Goal: Check status

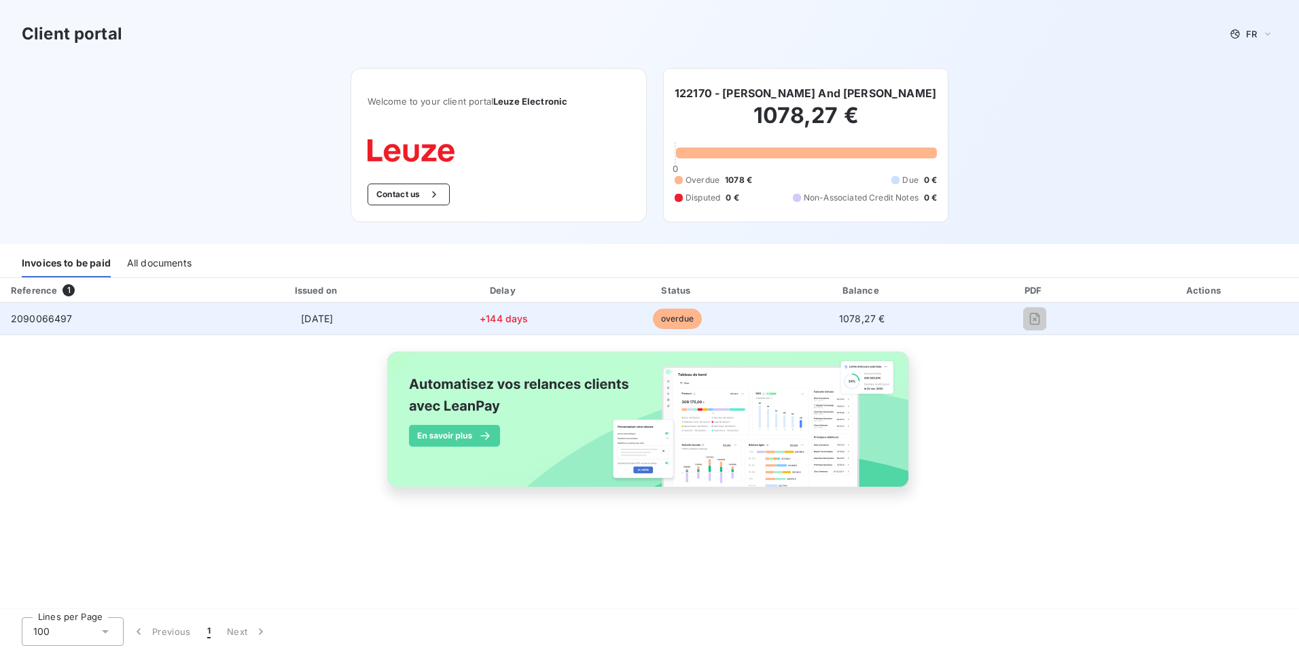
click at [62, 317] on span "2090066497" at bounding box center [42, 319] width 62 height 12
click at [302, 315] on span "[DATE]" at bounding box center [317, 319] width 32 height 12
click at [528, 313] on span "+144 days" at bounding box center [504, 319] width 48 height 12
click at [680, 318] on span "overdue" at bounding box center [677, 318] width 49 height 20
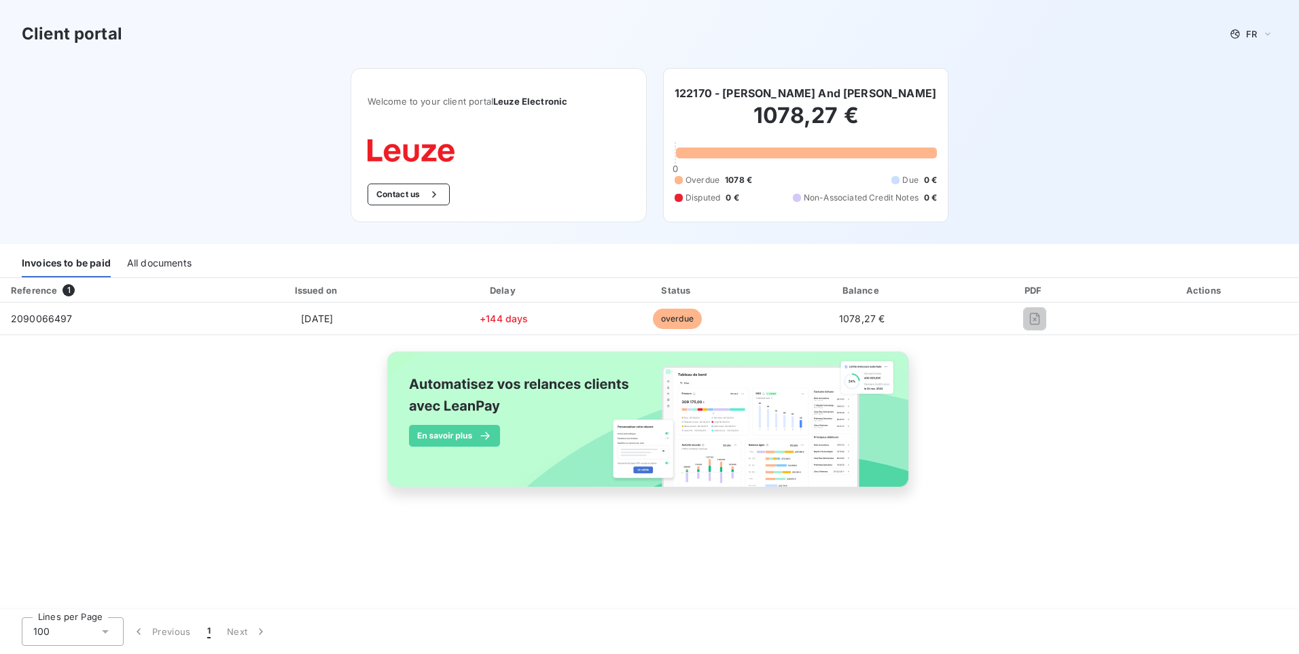
click at [153, 260] on div "All documents" at bounding box center [159, 263] width 65 height 29
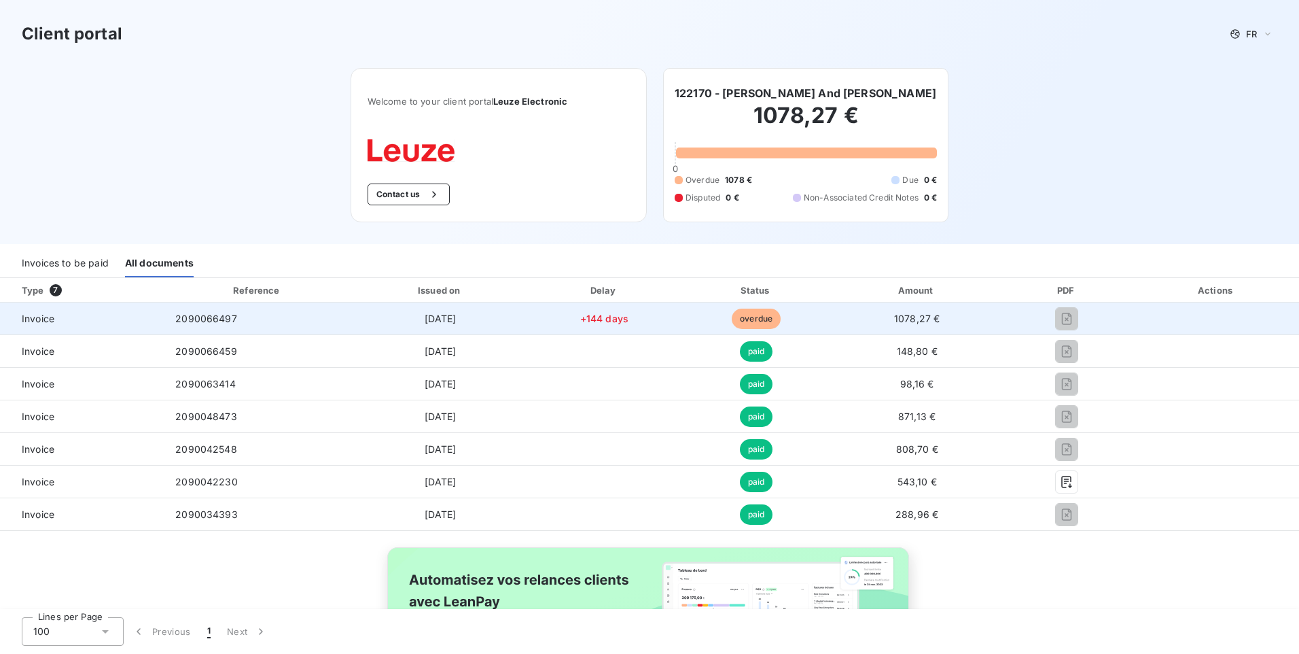
click at [750, 318] on span "overdue" at bounding box center [756, 318] width 49 height 20
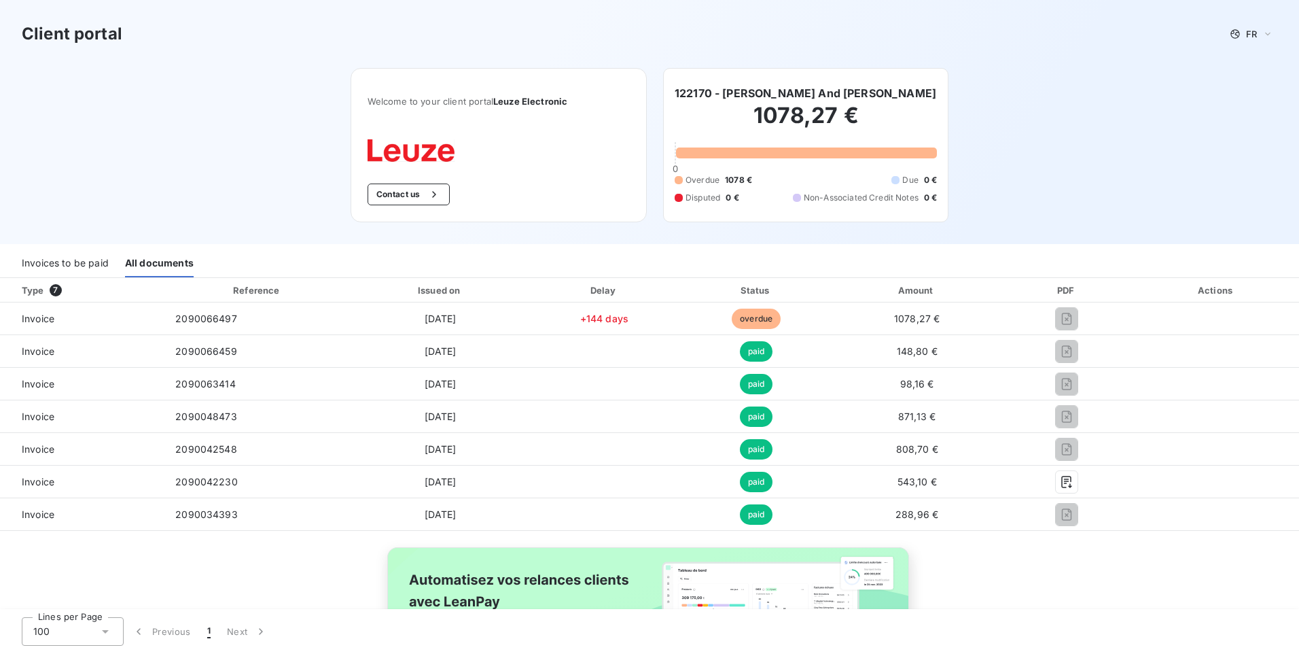
click at [83, 255] on div "Invoices to be paid" at bounding box center [65, 263] width 87 height 29
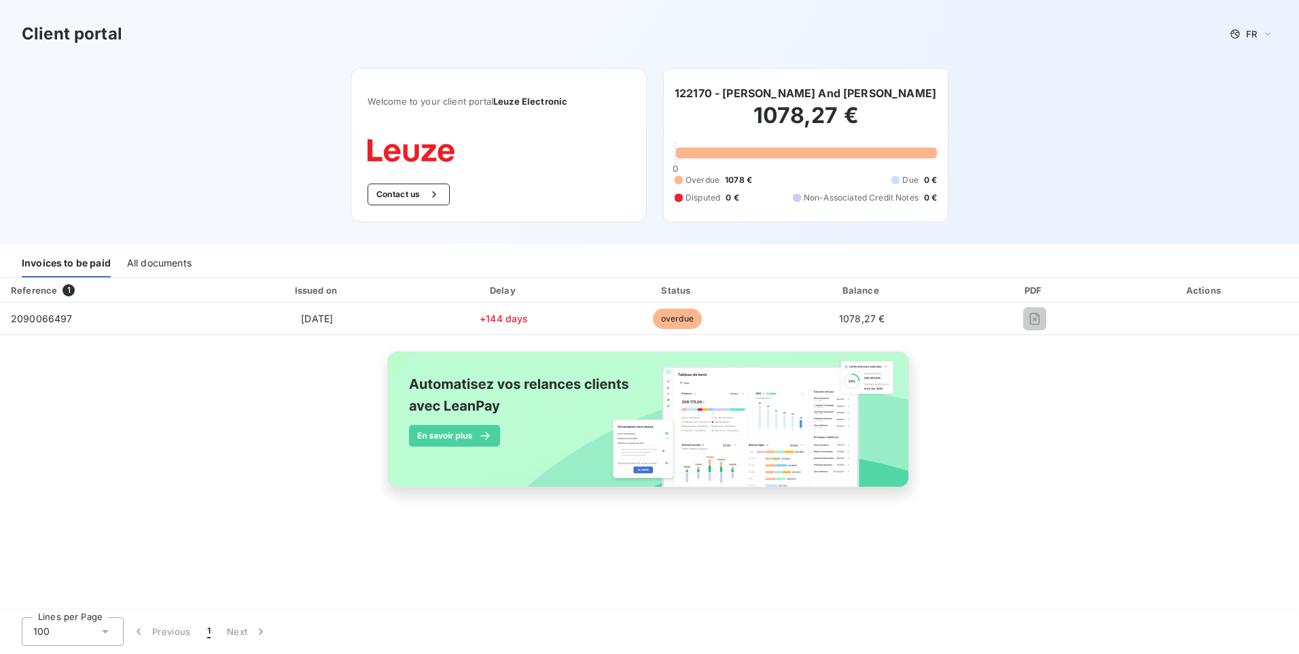
click at [171, 256] on div "All documents" at bounding box center [159, 263] width 65 height 29
